Goal: Check status: Check status

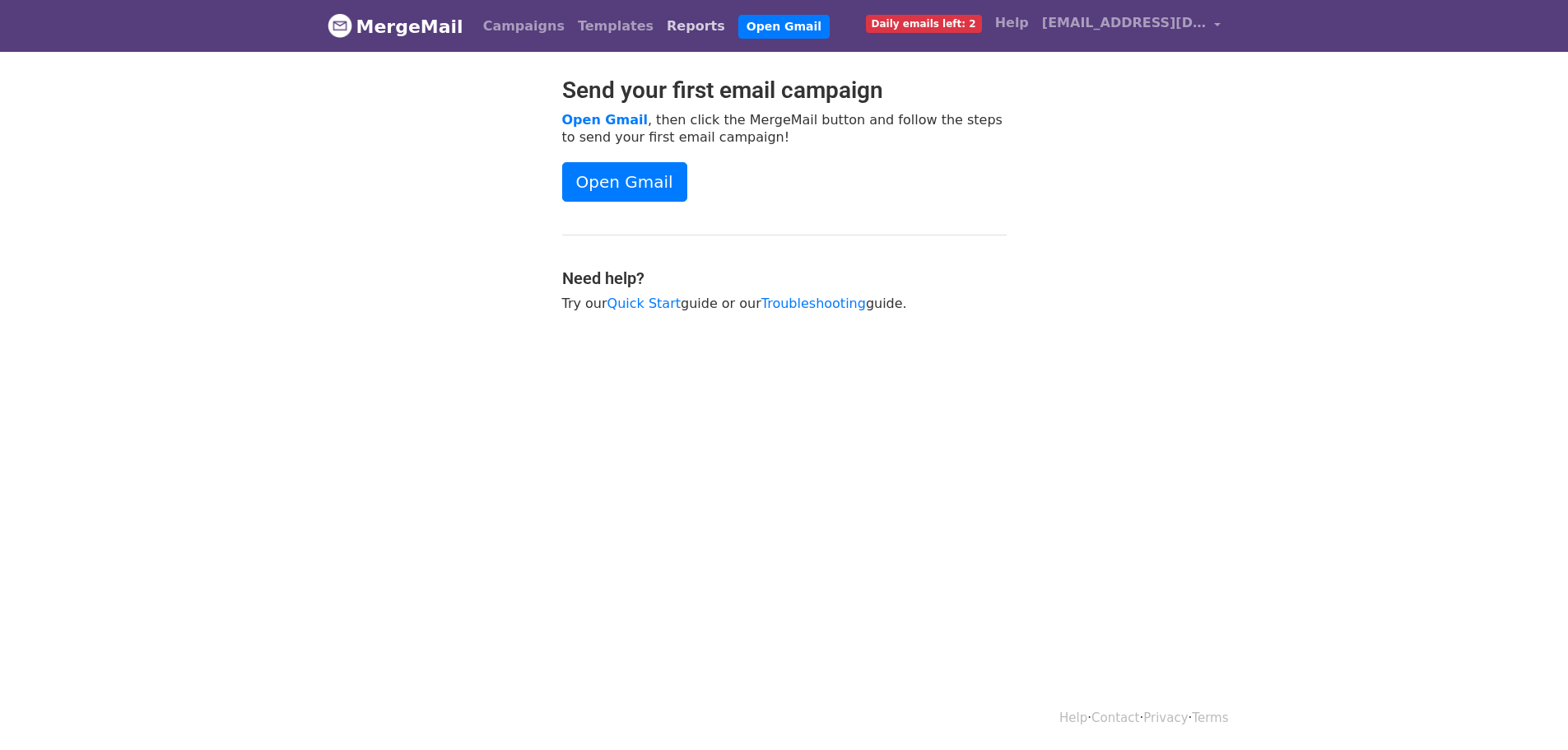
click at [660, 23] on link "Reports" at bounding box center [696, 26] width 72 height 33
click at [660, 25] on link "Reports" at bounding box center [696, 26] width 72 height 33
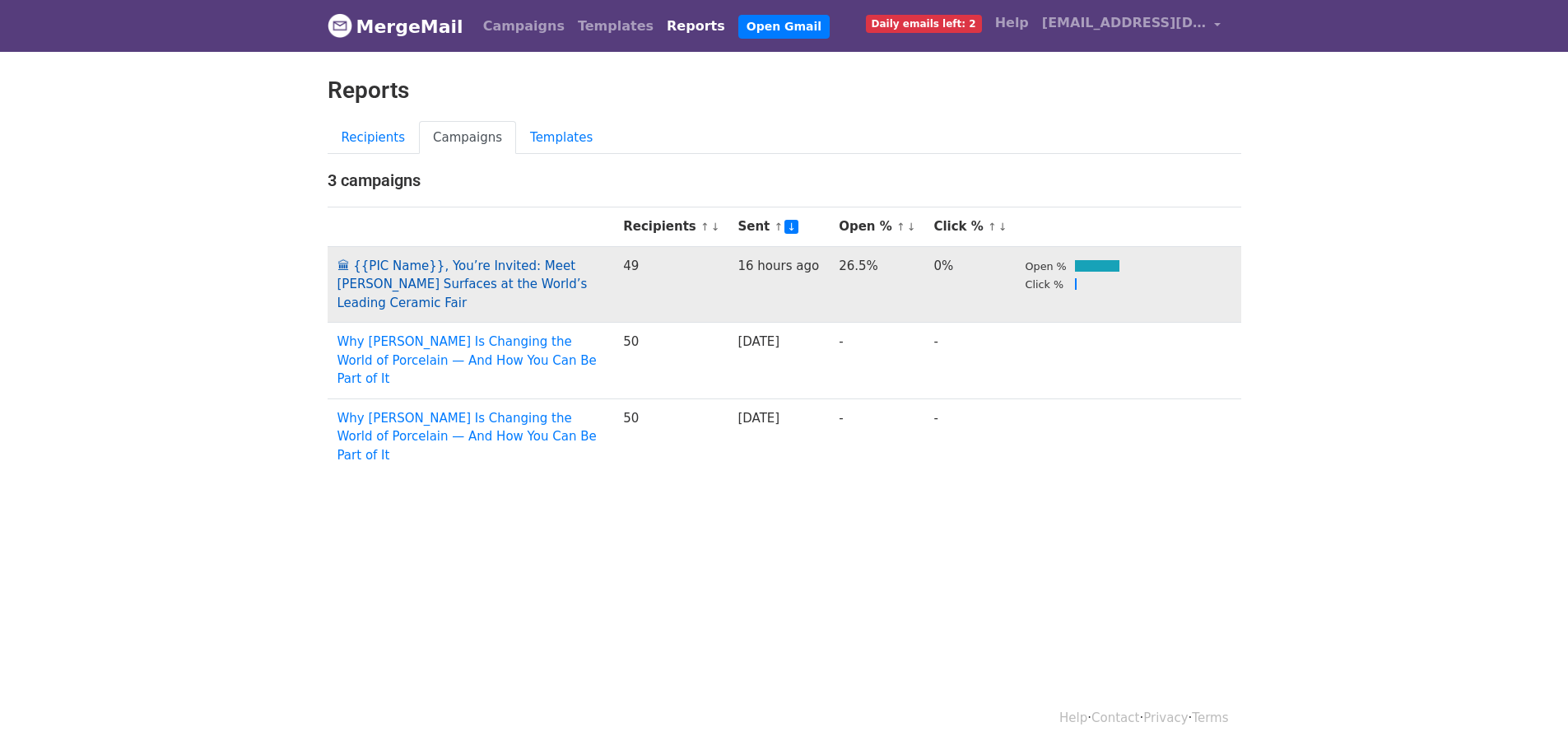
click at [588, 268] on link "🏛 {{PIC Name}}, You’re Invited: Meet Kaolin Surfaces at the World’s Leading Cer…" at bounding box center [463, 284] width 251 height 52
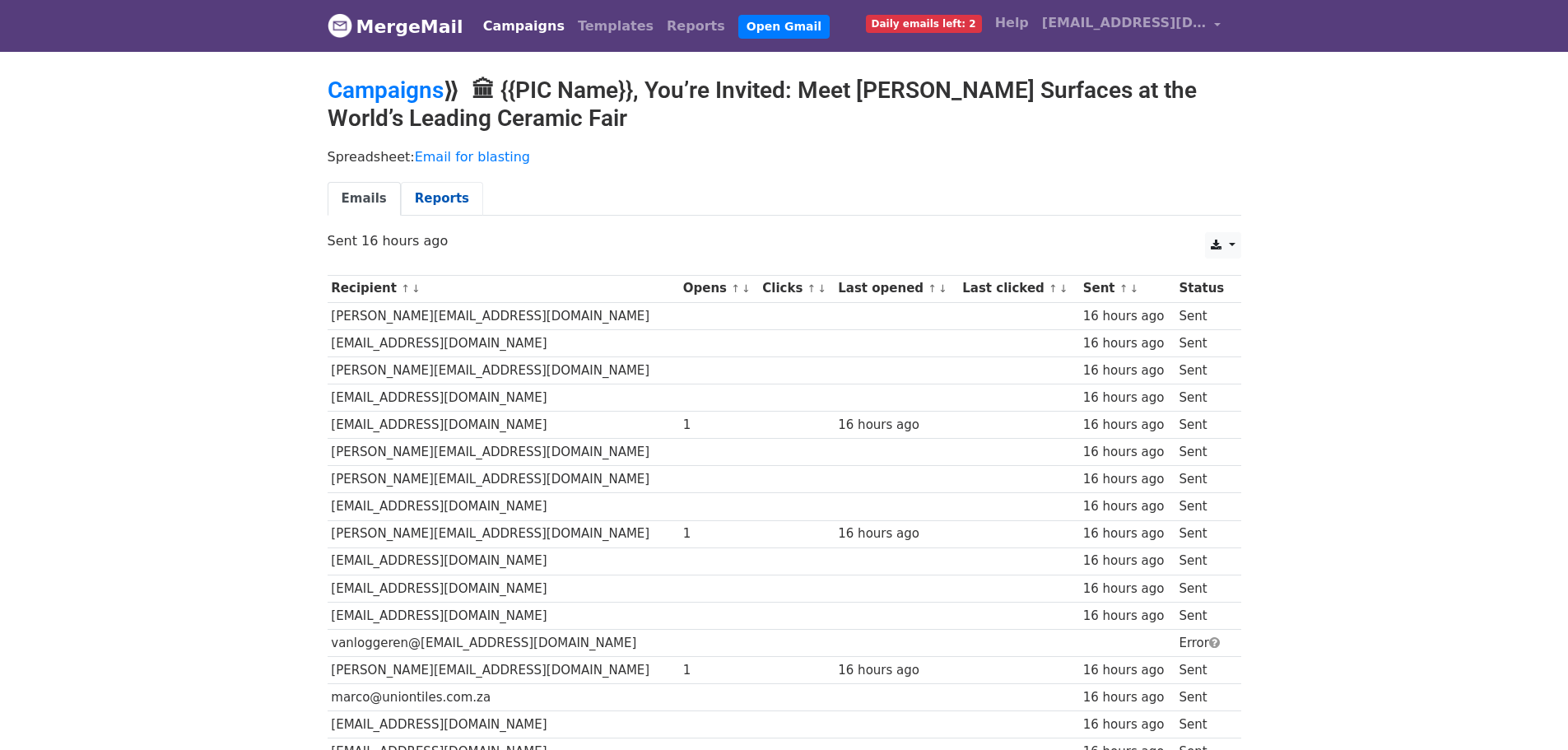
click at [444, 191] on link "Reports" at bounding box center [442, 199] width 82 height 34
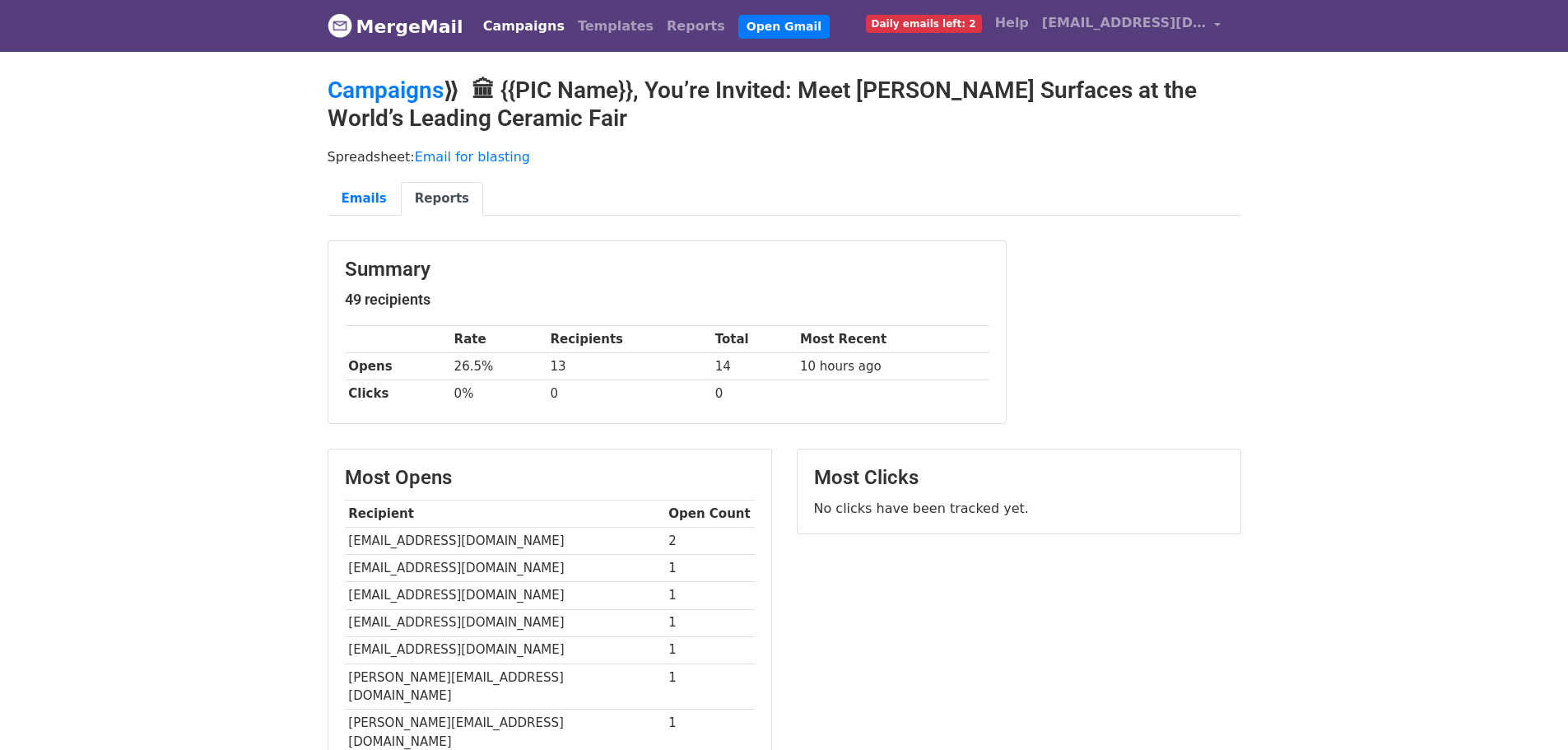
click at [502, 27] on link "Campaigns" at bounding box center [524, 26] width 95 height 33
